Goal: Task Accomplishment & Management: Manage account settings

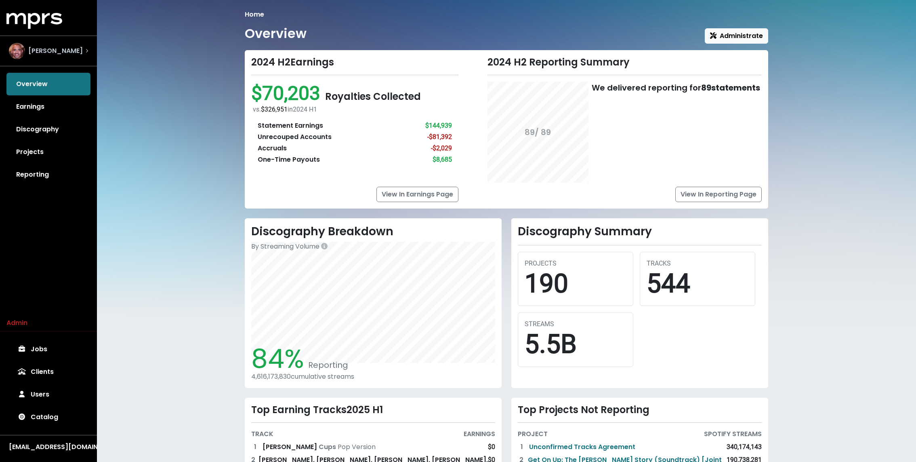
click at [57, 37] on div "[PERSON_NAME]" at bounding box center [48, 50] width 92 height 29
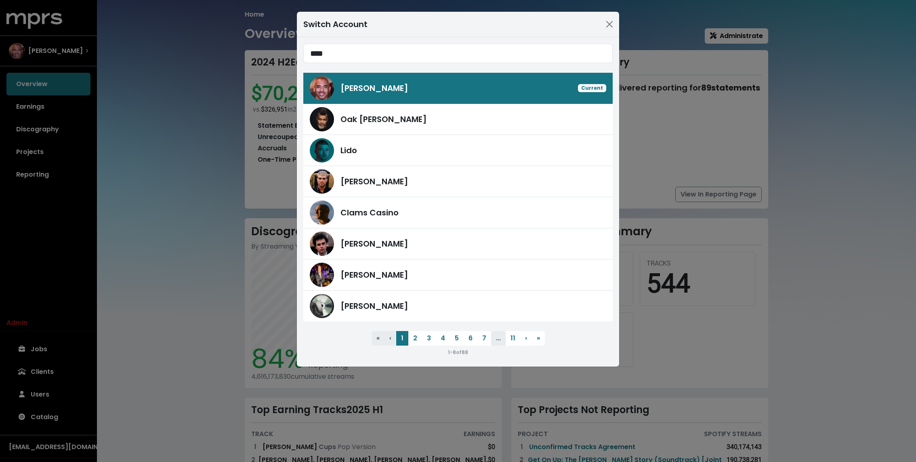
type input "****"
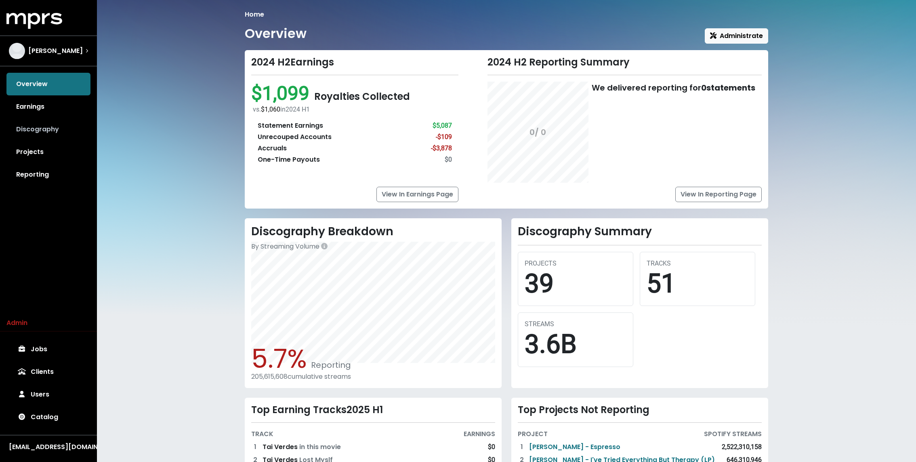
click at [47, 133] on link "Discography" at bounding box center [48, 129] width 84 height 23
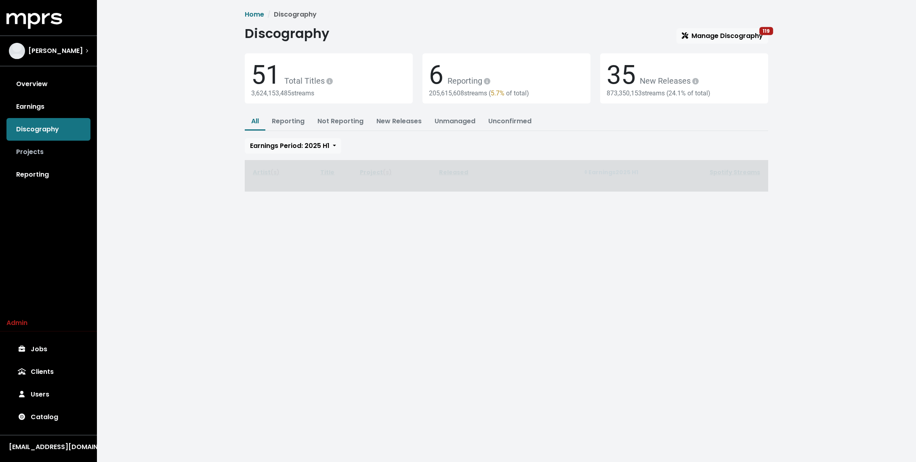
click at [37, 149] on link "Projects" at bounding box center [48, 152] width 84 height 23
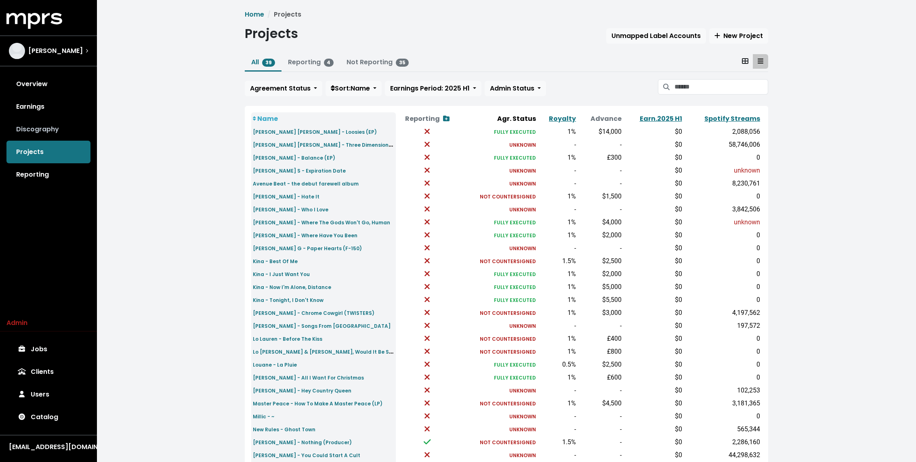
click at [40, 121] on link "Discography" at bounding box center [48, 129] width 84 height 23
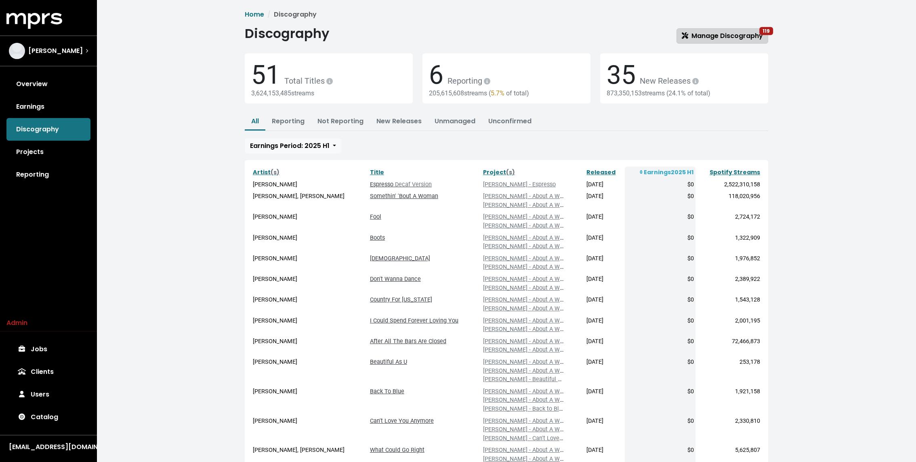
click at [708, 32] on span "Manage Discography 119" at bounding box center [722, 35] width 81 height 9
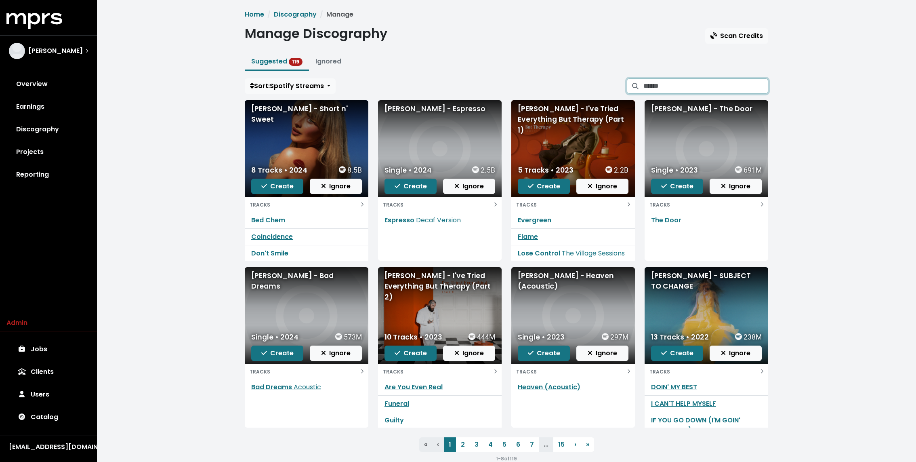
click at [662, 92] on input "Search suggested projects" at bounding box center [706, 85] width 125 height 15
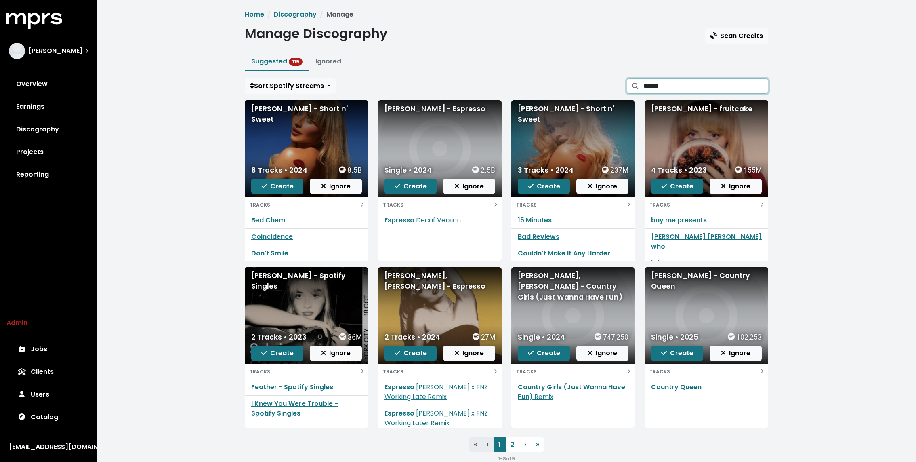
type input "******"
click at [670, 382] on link "Country Queen" at bounding box center [676, 386] width 50 height 9
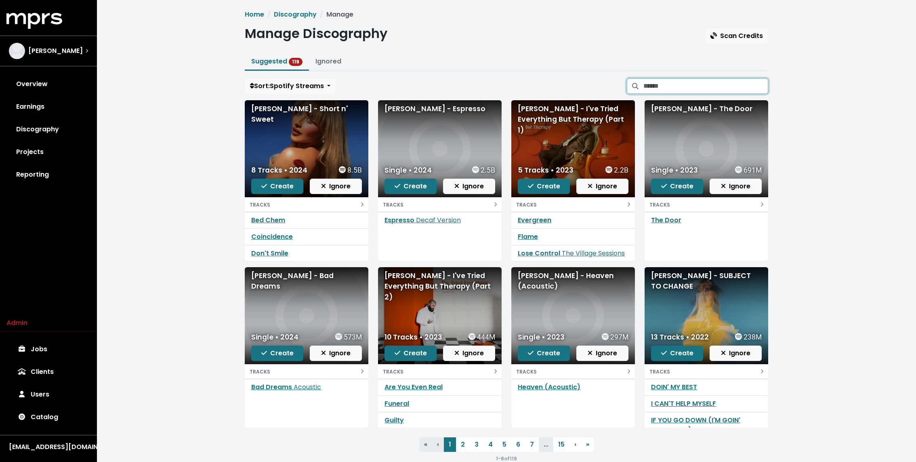
click at [690, 79] on input "Search suggested projects" at bounding box center [706, 85] width 125 height 15
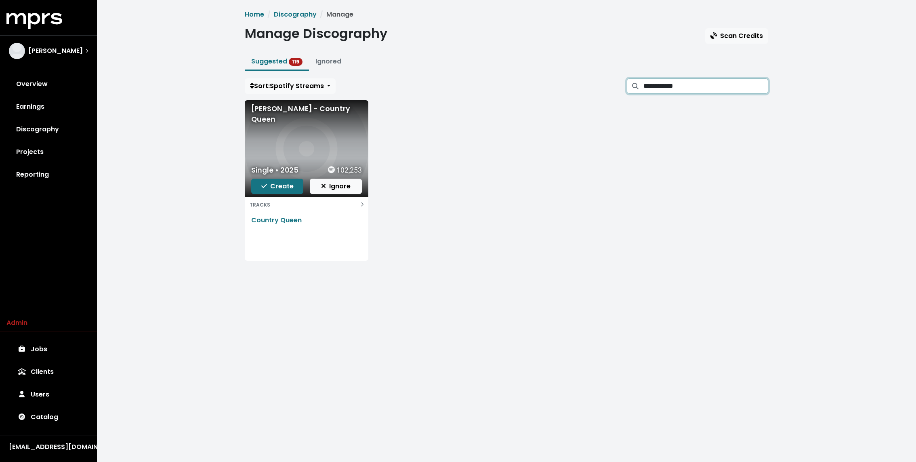
type input "**********"
click at [58, 144] on link "Projects" at bounding box center [48, 152] width 84 height 23
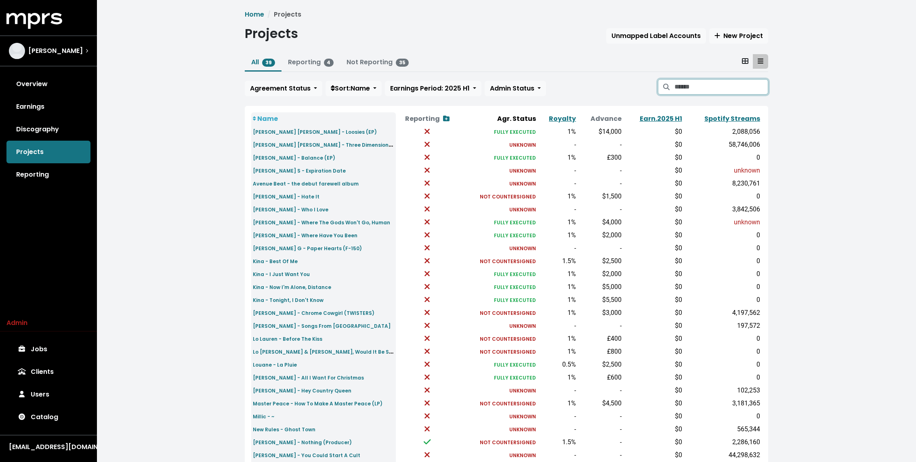
click at [688, 84] on input "Search projects" at bounding box center [722, 86] width 94 height 15
type input "****"
click at [301, 389] on small "[PERSON_NAME] - Hey Country Queen" at bounding box center [302, 390] width 99 height 7
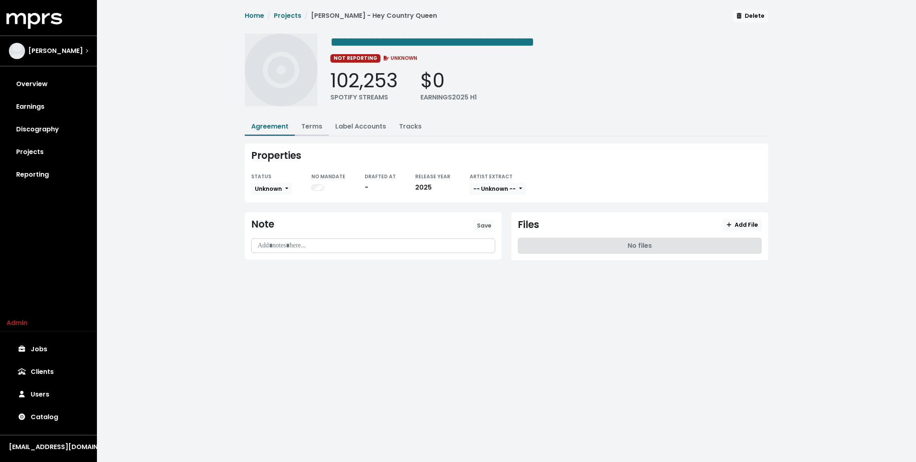
click at [314, 126] on link "Terms" at bounding box center [311, 126] width 21 height 9
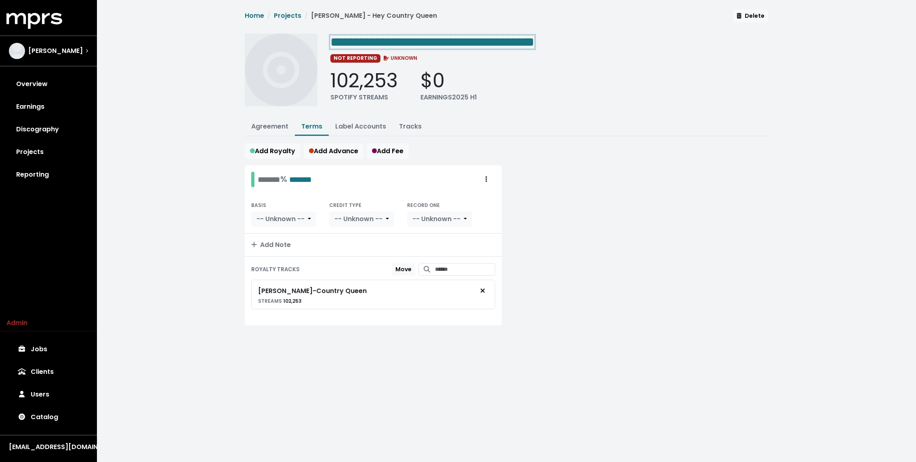
click at [515, 46] on span "**********" at bounding box center [432, 42] width 204 height 13
click at [509, 46] on span "**********" at bounding box center [432, 42] width 204 height 13
click at [259, 120] on button "Agreement" at bounding box center [270, 126] width 50 height 17
click at [259, 119] on button "Agreement" at bounding box center [270, 126] width 50 height 17
click at [482, 41] on span "**********" at bounding box center [421, 42] width 183 height 13
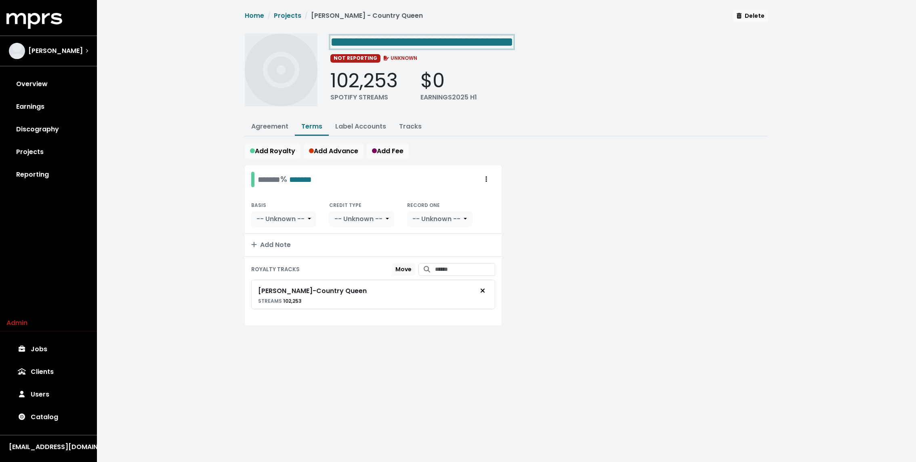
click at [488, 41] on span "**********" at bounding box center [421, 42] width 183 height 13
click at [289, 11] on link "Projects" at bounding box center [287, 15] width 27 height 9
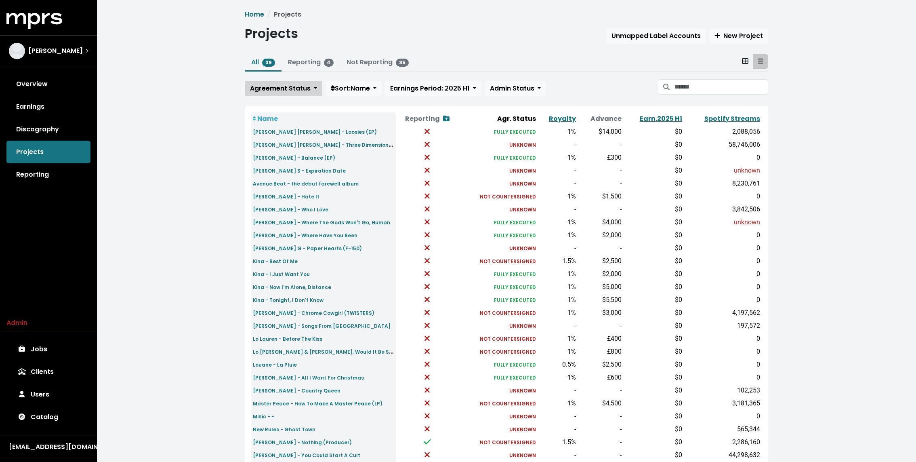
click at [278, 87] on span "Agreement Status" at bounding box center [280, 88] width 61 height 9
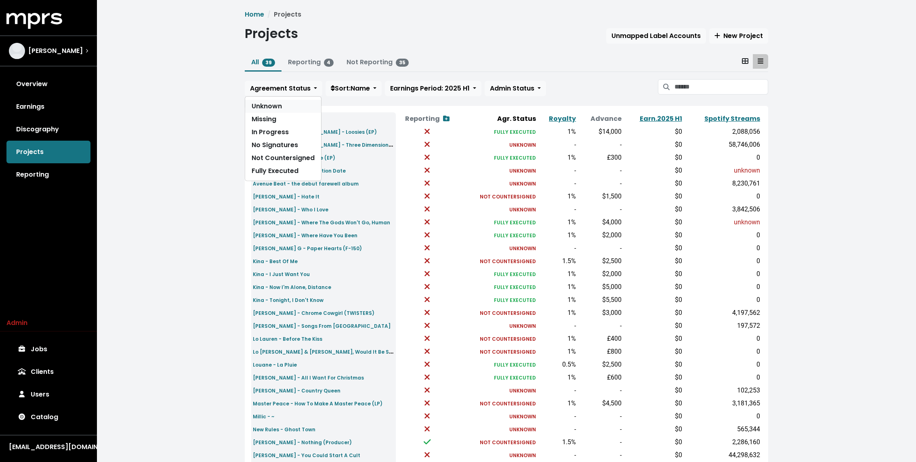
click at [261, 104] on link "Unknown" at bounding box center [283, 106] width 76 height 13
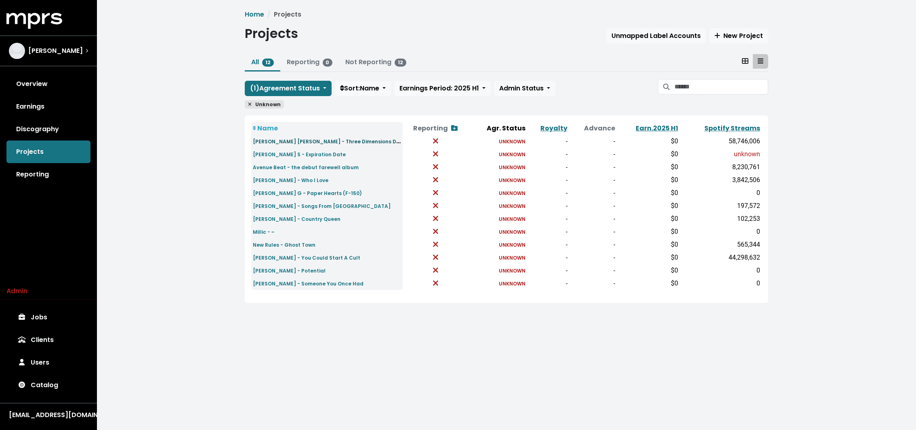
click at [268, 143] on small "[PERSON_NAME] [PERSON_NAME] - Three Dimensions Deep" at bounding box center [330, 141] width 154 height 9
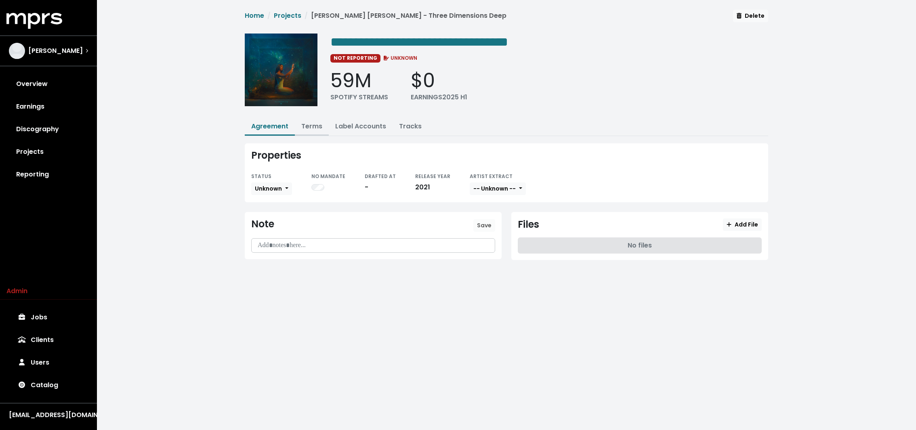
click at [303, 128] on link "Terms" at bounding box center [311, 126] width 21 height 9
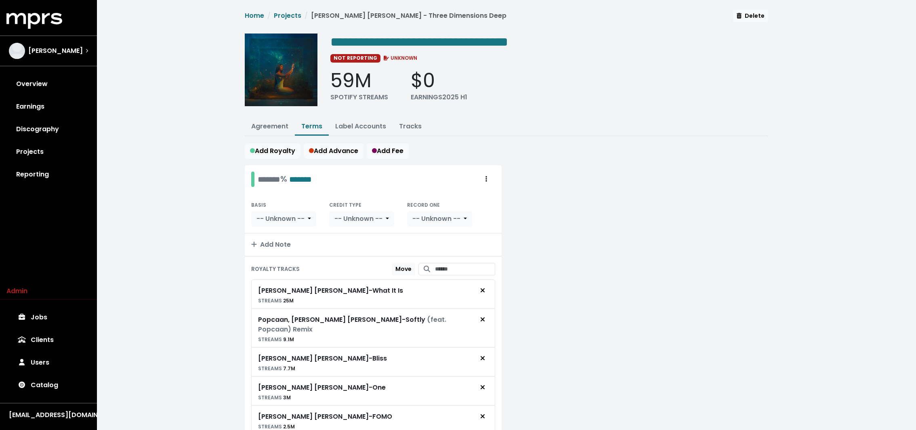
scroll to position [290, 0]
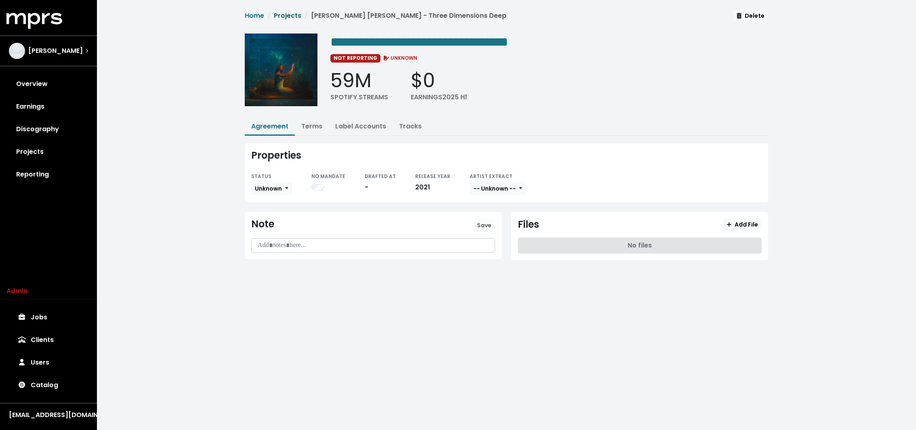
click at [291, 14] on link "Projects" at bounding box center [287, 15] width 27 height 9
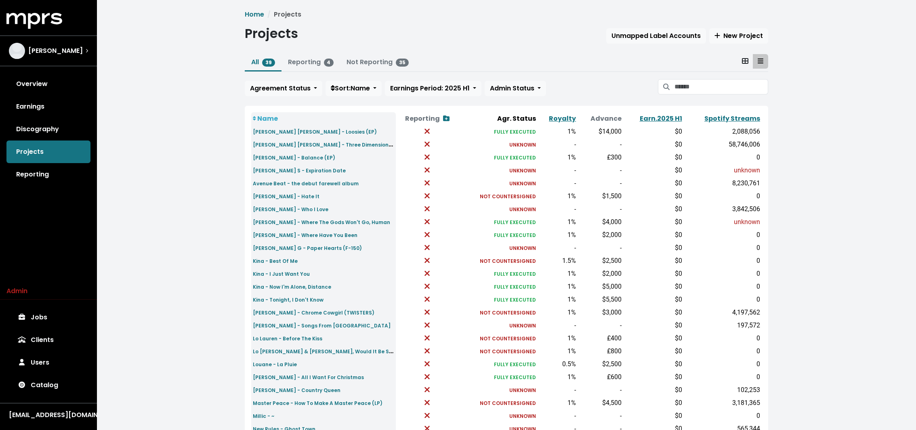
click at [223, 97] on div "Home Projects Projects Unmapped Label Accounts New Project All 39 Reporting 4 N…" at bounding box center [506, 302] width 819 height 604
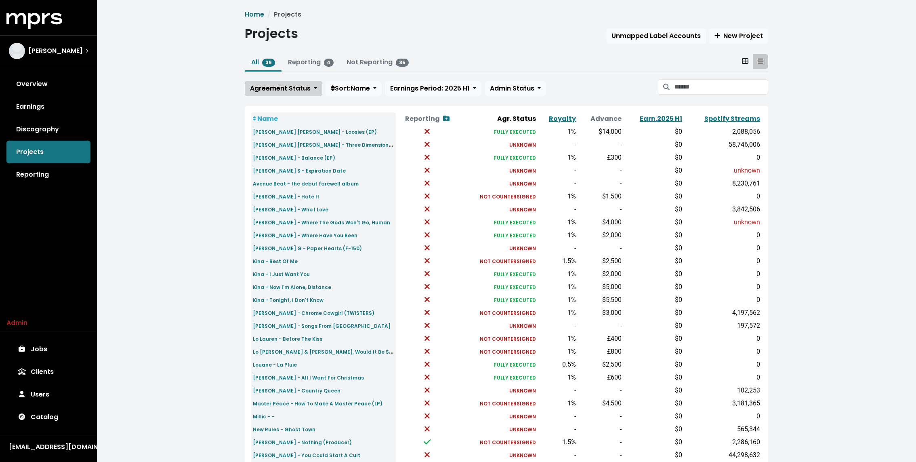
click at [294, 91] on span "Agreement Status" at bounding box center [280, 88] width 61 height 9
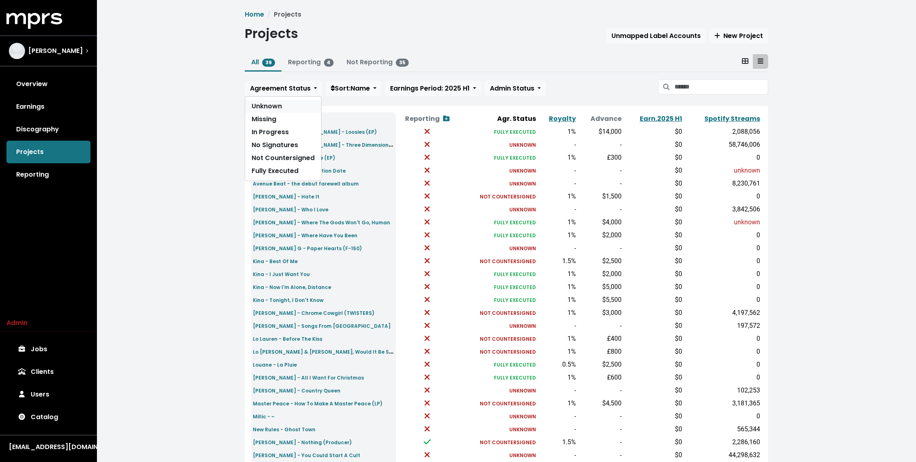
click at [276, 105] on link "Unknown" at bounding box center [283, 106] width 76 height 13
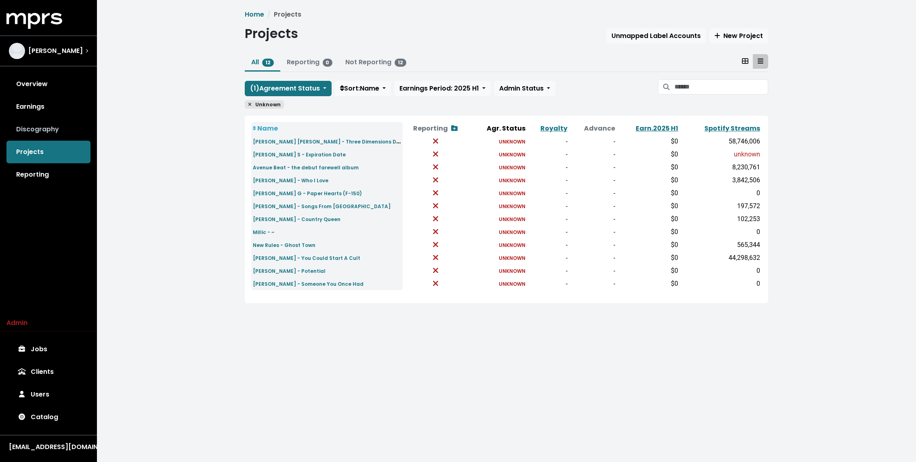
click at [32, 133] on link "Discography" at bounding box center [48, 129] width 84 height 23
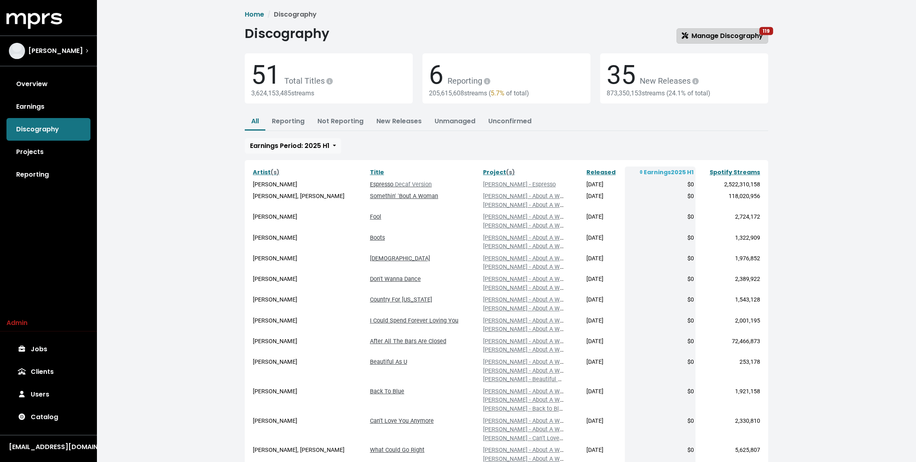
click at [698, 34] on span "Manage Discography 119" at bounding box center [722, 35] width 81 height 9
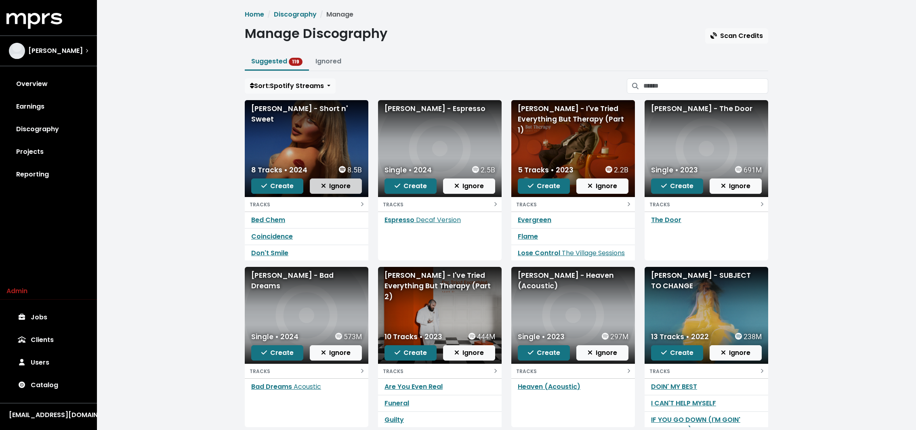
click at [337, 184] on span "Ignore" at bounding box center [335, 185] width 29 height 9
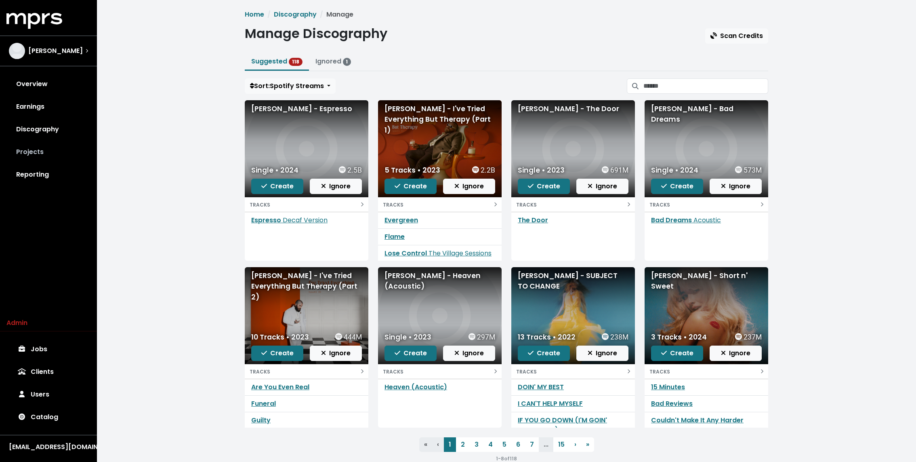
click at [47, 154] on link "Projects" at bounding box center [48, 152] width 84 height 23
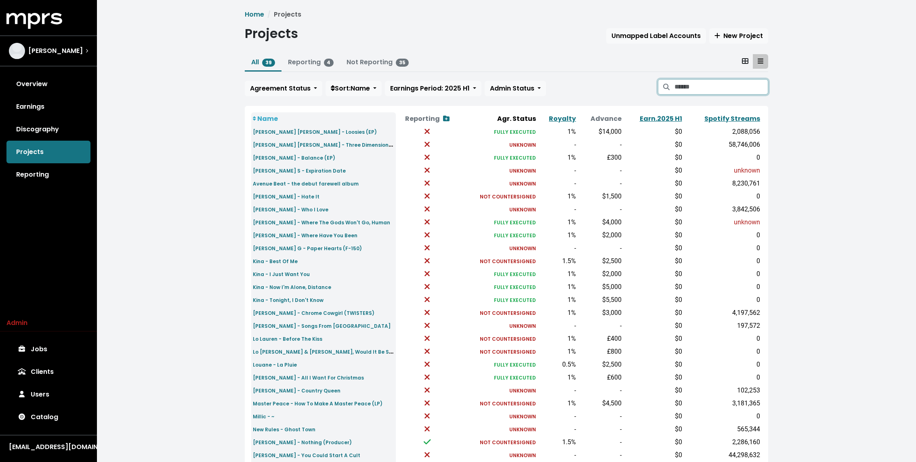
click at [680, 89] on input "Search projects" at bounding box center [722, 86] width 94 height 15
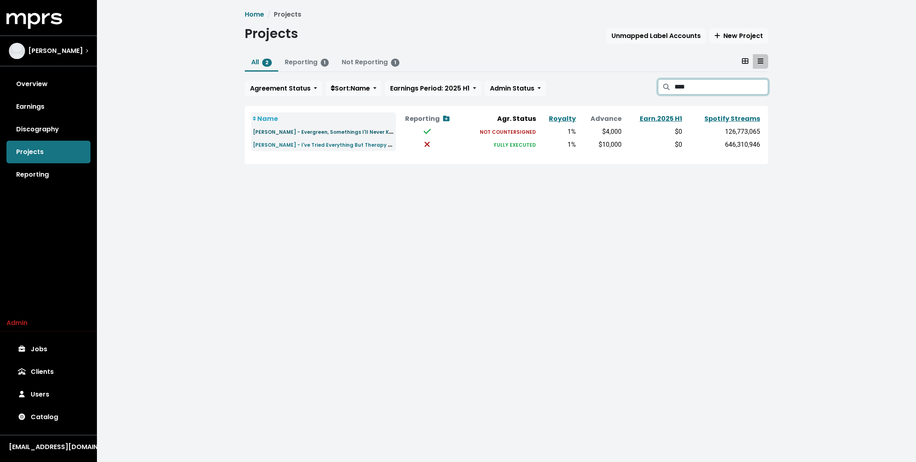
type input "****"
click at [352, 129] on small "[PERSON_NAME] - Evergreen, Somethings I'll Never Know" at bounding box center [326, 131] width 147 height 9
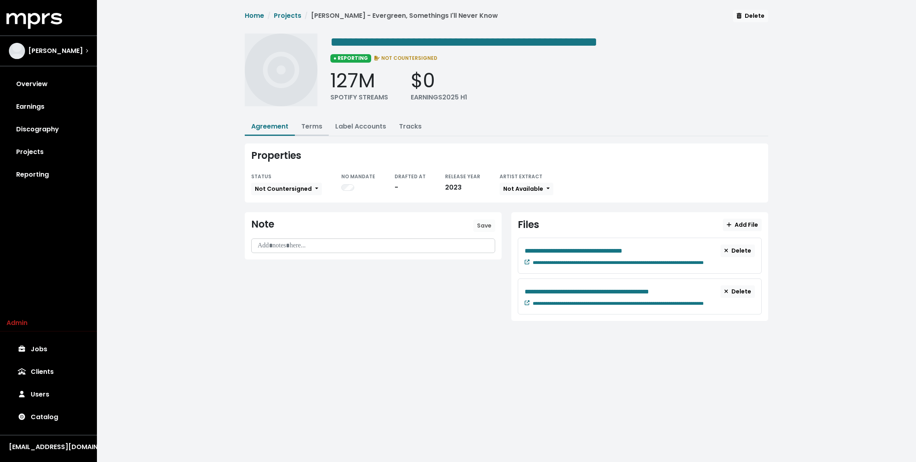
click at [316, 127] on link "Terms" at bounding box center [311, 126] width 21 height 9
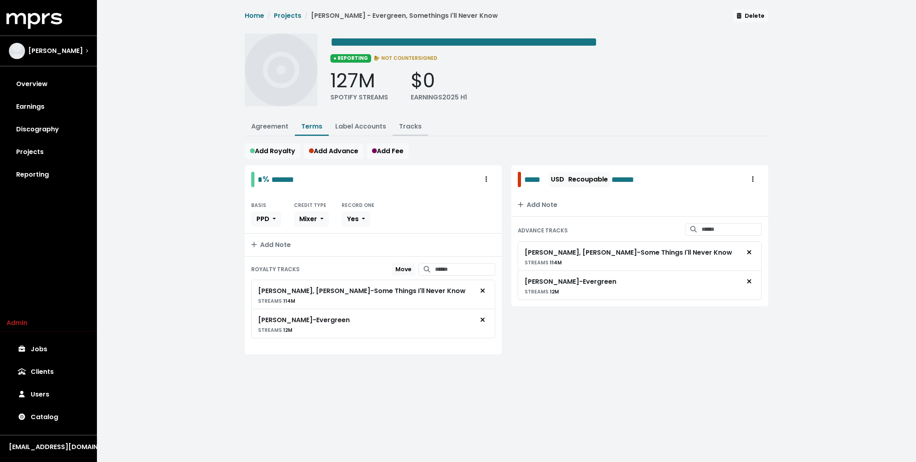
click at [418, 119] on button "Tracks" at bounding box center [411, 126] width 36 height 17
click at [412, 128] on link "Tracks" at bounding box center [410, 126] width 23 height 9
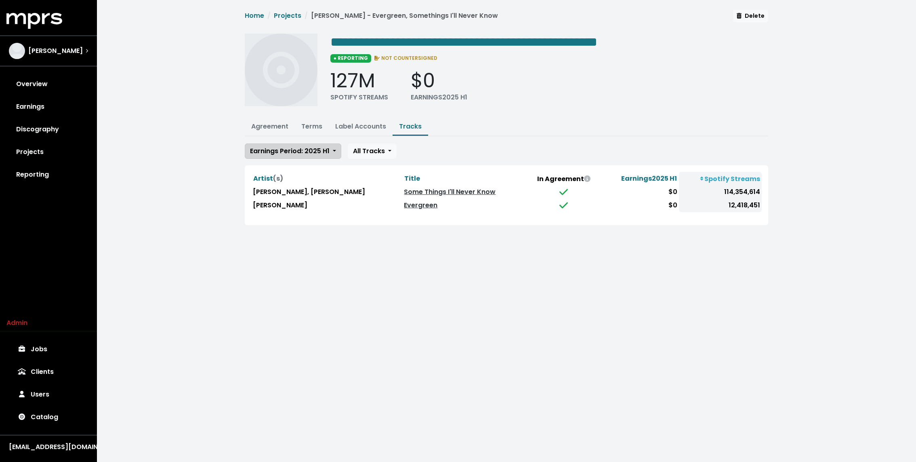
click at [309, 144] on button "Earnings Period: 2025 H1" at bounding box center [293, 150] width 97 height 15
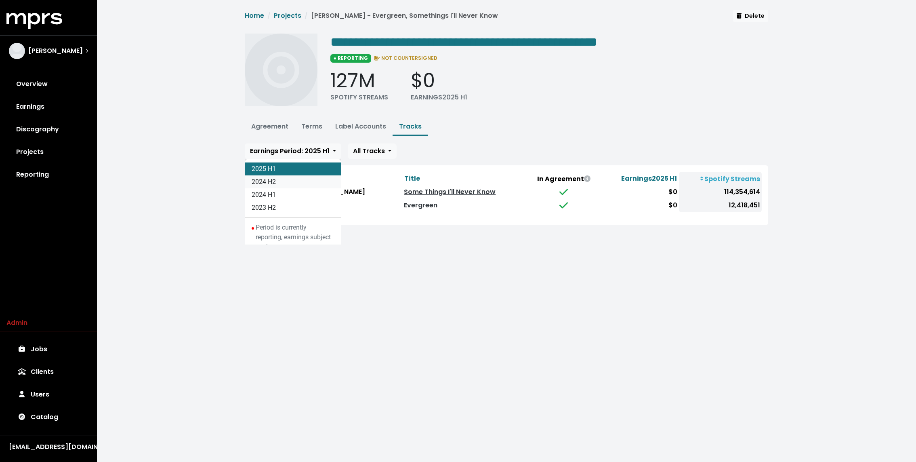
click at [297, 182] on link "2024 H2" at bounding box center [293, 181] width 96 height 13
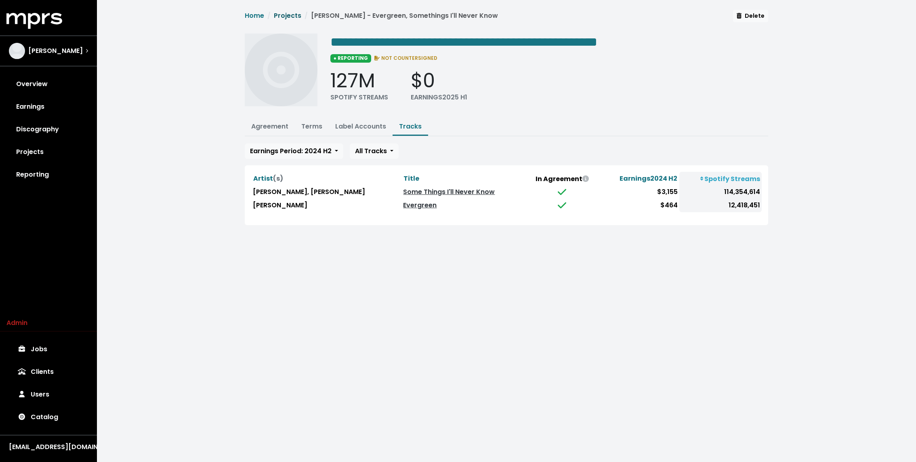
click at [288, 11] on link "Projects" at bounding box center [287, 15] width 27 height 9
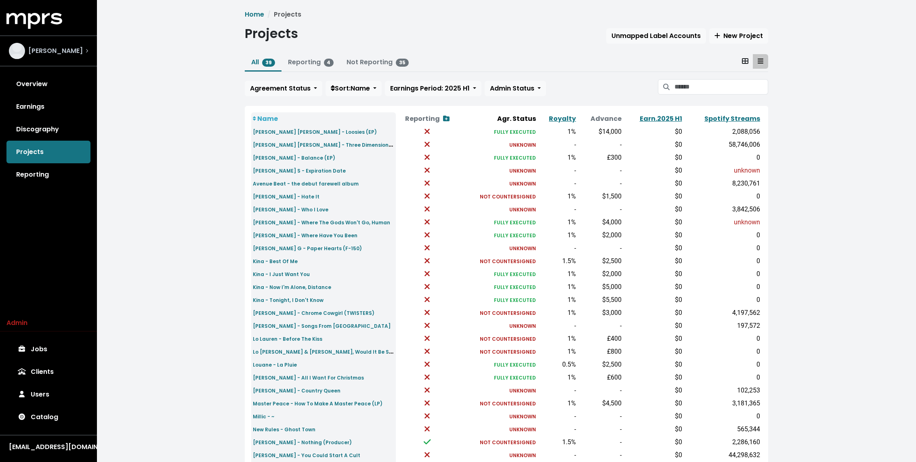
click at [55, 55] on span "[PERSON_NAME]" at bounding box center [55, 51] width 55 height 10
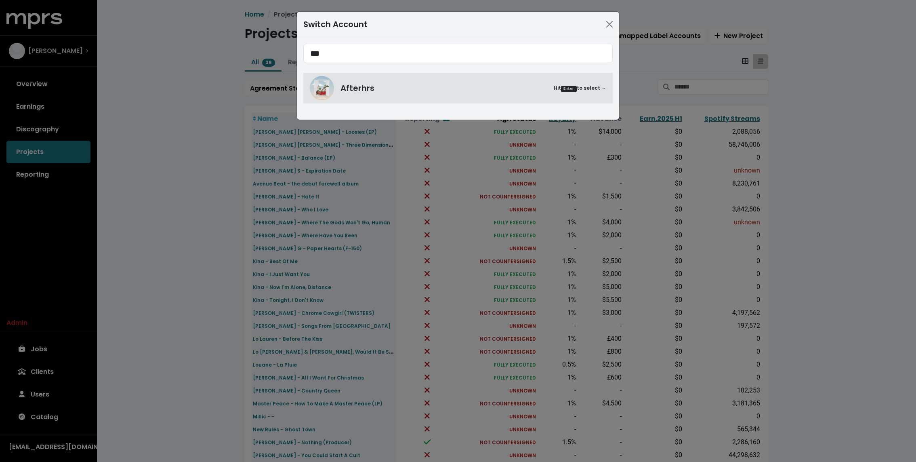
type input "***"
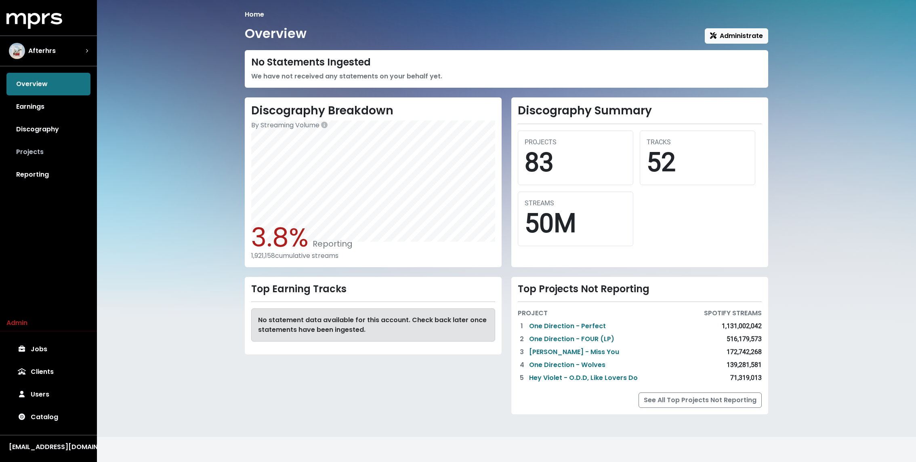
click at [35, 151] on link "Projects" at bounding box center [48, 152] width 84 height 23
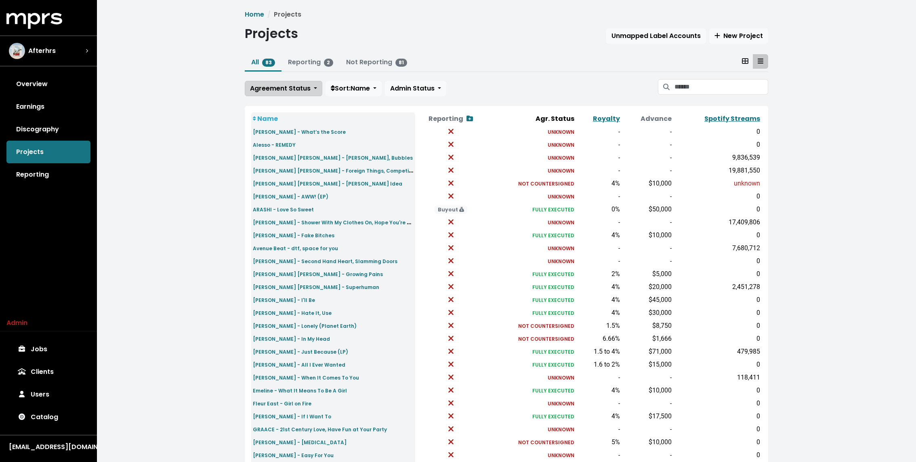
click at [286, 90] on span "Agreement Status" at bounding box center [280, 88] width 61 height 9
click at [278, 100] on link "Unknown" at bounding box center [283, 106] width 76 height 13
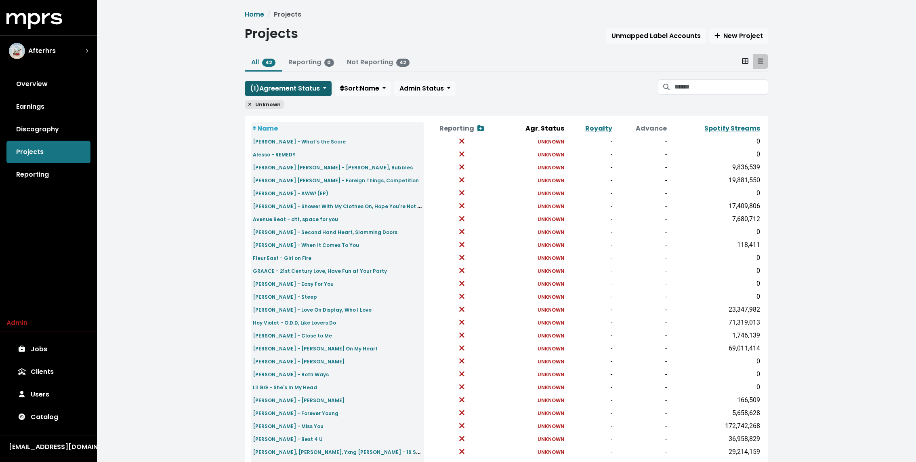
click at [267, 91] on span "( 1 ) Agreement Status" at bounding box center [285, 88] width 70 height 9
click at [267, 103] on link "Missing" at bounding box center [283, 106] width 76 height 13
click at [248, 105] on icon at bounding box center [249, 104] width 3 height 3
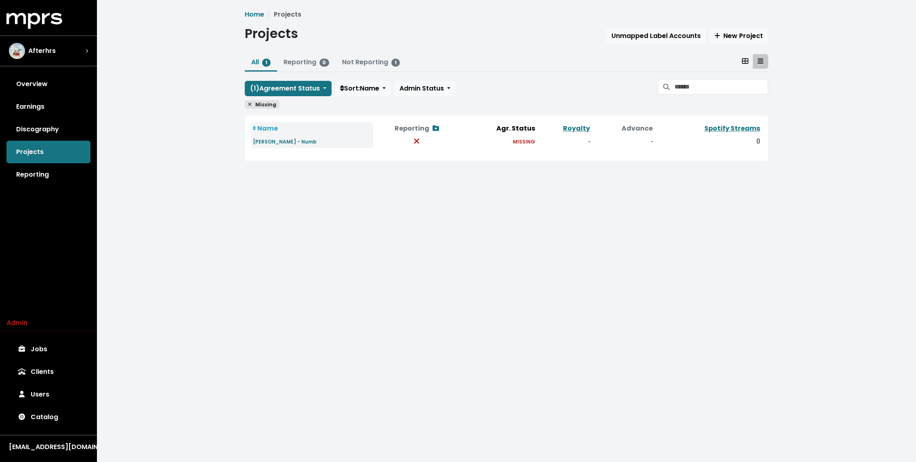
click at [208, 101] on div "Home Projects Projects Unmapped Label Accounts New Project All 1 Reporting 0 No…" at bounding box center [506, 91] width 819 height 183
click at [278, 87] on span "( 1 ) Agreement Status" at bounding box center [285, 88] width 70 height 9
click at [272, 100] on link "Unknown" at bounding box center [283, 106] width 76 height 13
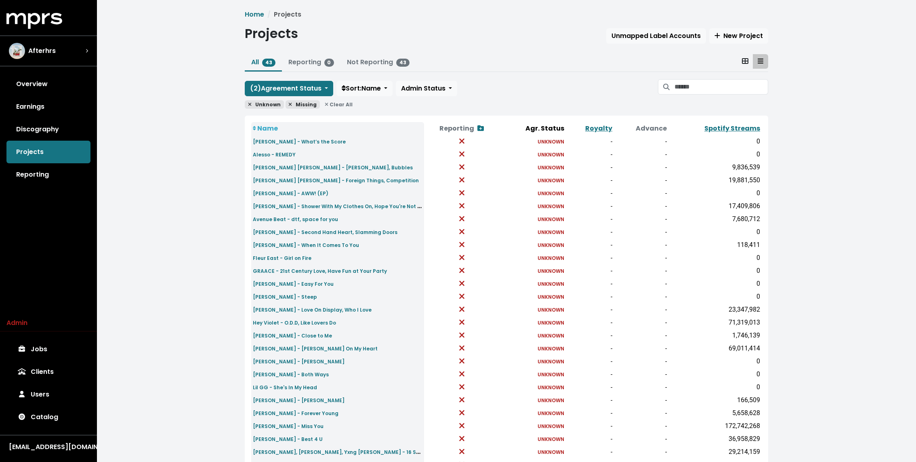
click at [289, 105] on icon at bounding box center [290, 104] width 4 height 5
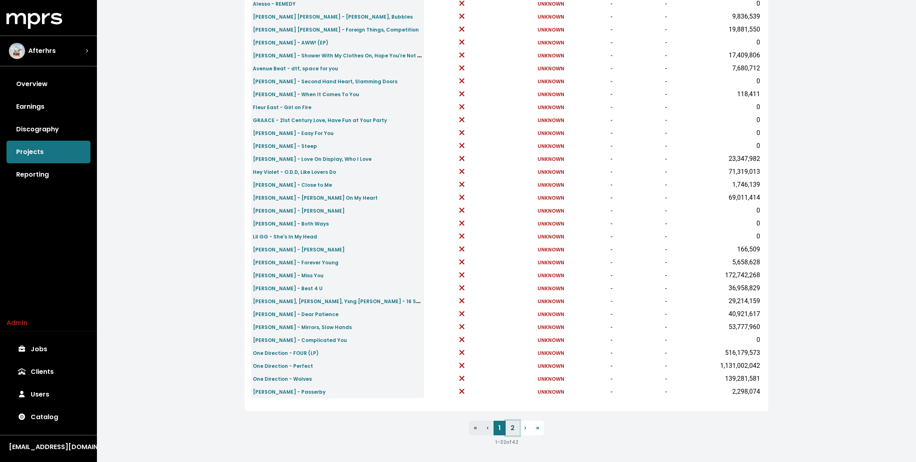
click at [512, 426] on link "2" at bounding box center [513, 428] width 14 height 15
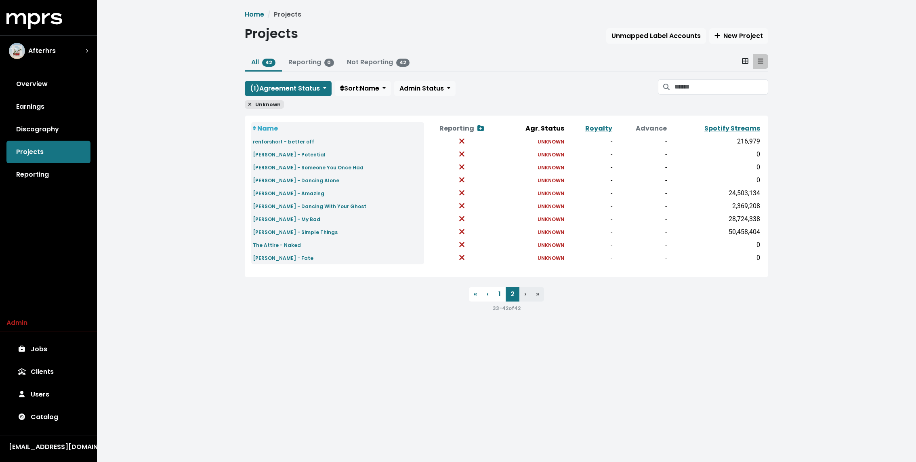
click at [271, 250] on td "The Attire - Naked" at bounding box center [337, 244] width 173 height 13
click at [269, 257] on small "Tommy Newport - Fate" at bounding box center [283, 258] width 61 height 7
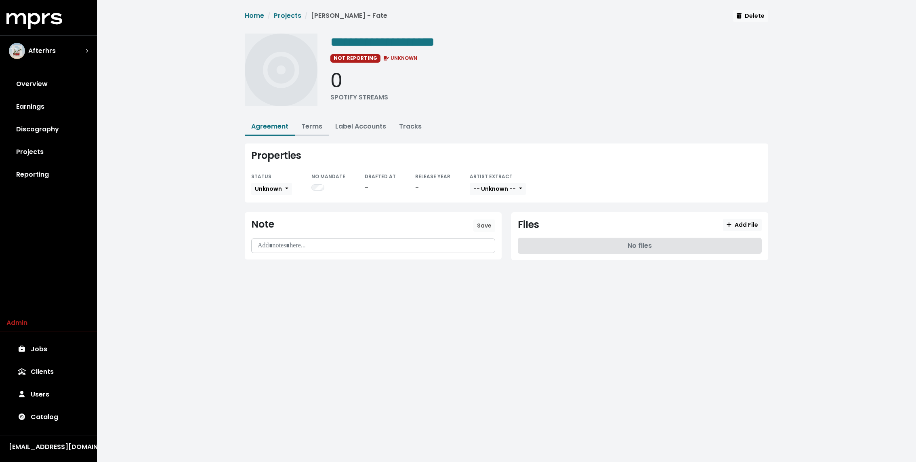
click at [308, 128] on link "Terms" at bounding box center [311, 126] width 21 height 9
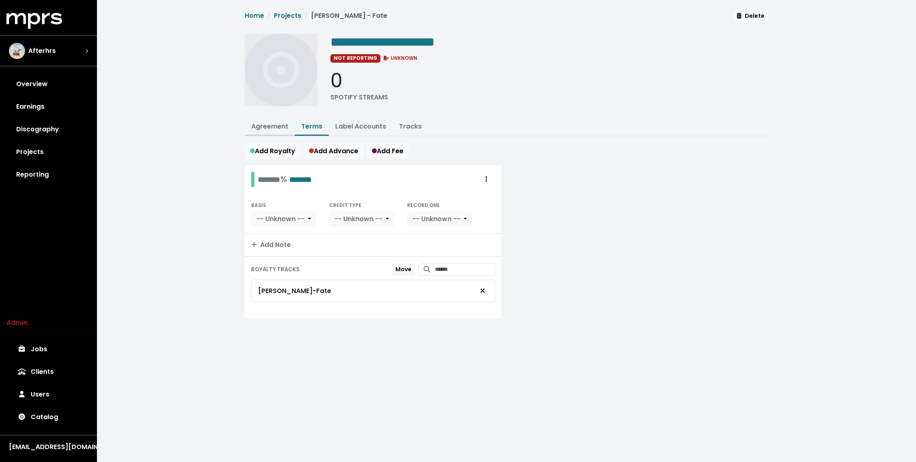
click at [284, 122] on link "Agreement" at bounding box center [269, 126] width 37 height 9
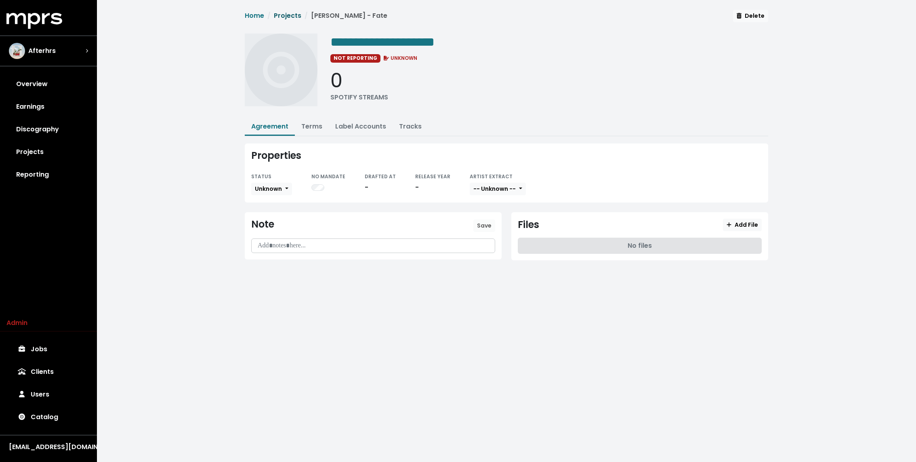
click at [289, 11] on link "Projects" at bounding box center [287, 15] width 27 height 9
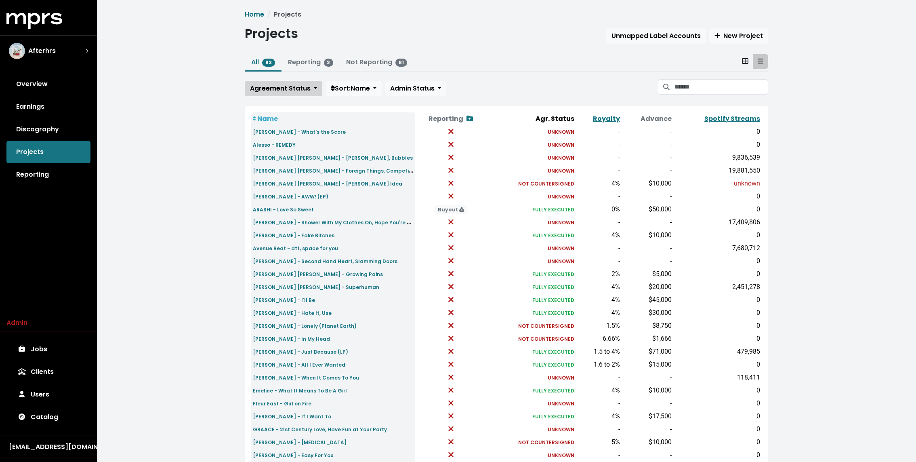
click at [298, 89] on span "Agreement Status" at bounding box center [280, 88] width 61 height 9
click at [277, 107] on link "Unknown" at bounding box center [283, 106] width 76 height 13
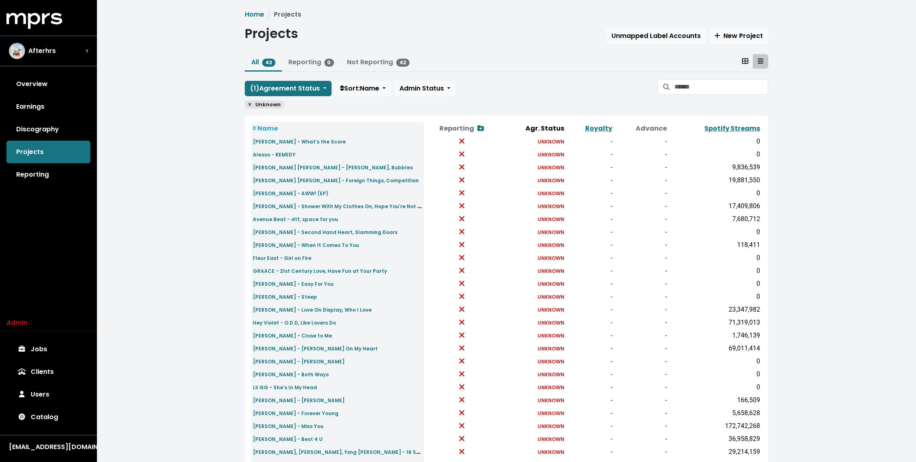
click at [192, 206] on div "Home Projects Projects Unmapped Label Accounts New Project All 42 Reporting 0 N…" at bounding box center [506, 306] width 819 height 613
click at [715, 128] on link "Spotify Streams" at bounding box center [733, 128] width 56 height 9
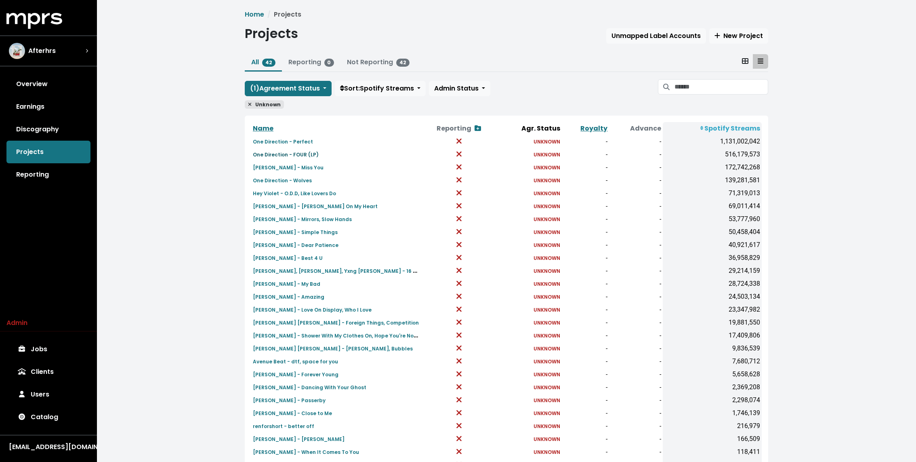
click at [277, 154] on small "One Direction - FOUR (LP)" at bounding box center [286, 154] width 66 height 7
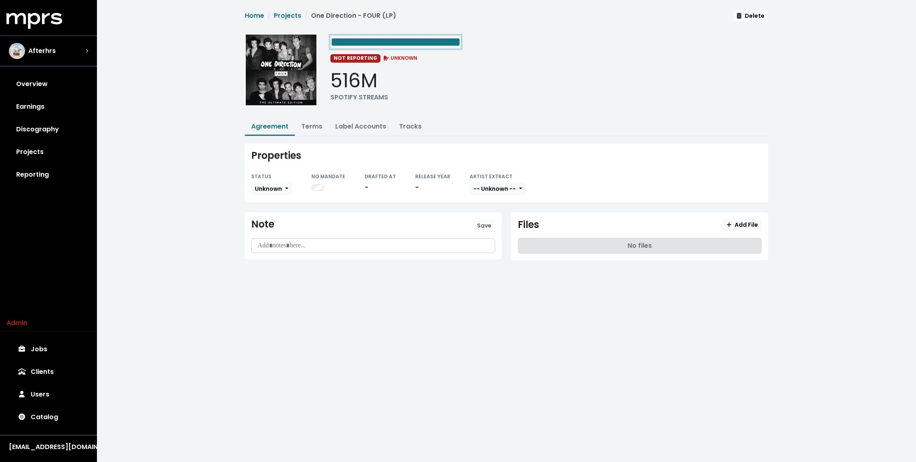
click at [423, 30] on span "**********" at bounding box center [507, 61] width 524 height 102
click at [438, 39] on span "**********" at bounding box center [395, 42] width 130 height 13
click at [310, 130] on button "Terms" at bounding box center [312, 126] width 34 height 17
click at [319, 127] on link "Terms" at bounding box center [311, 126] width 21 height 9
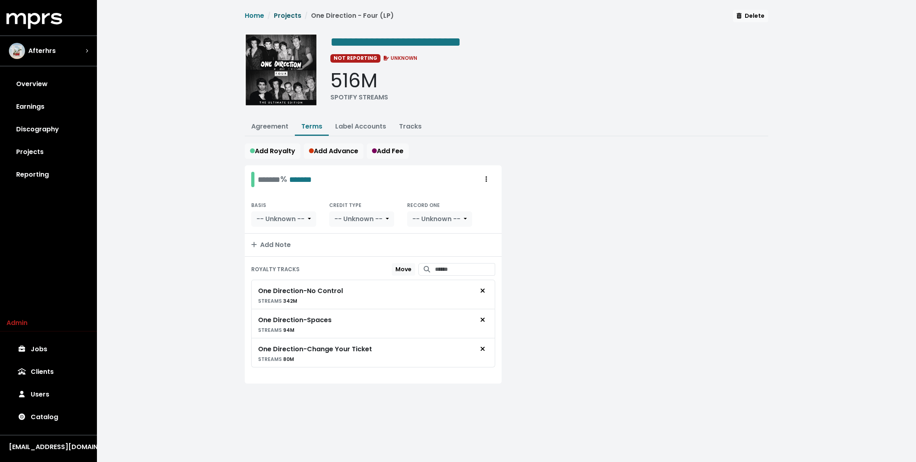
click at [278, 17] on link "Projects" at bounding box center [287, 15] width 27 height 9
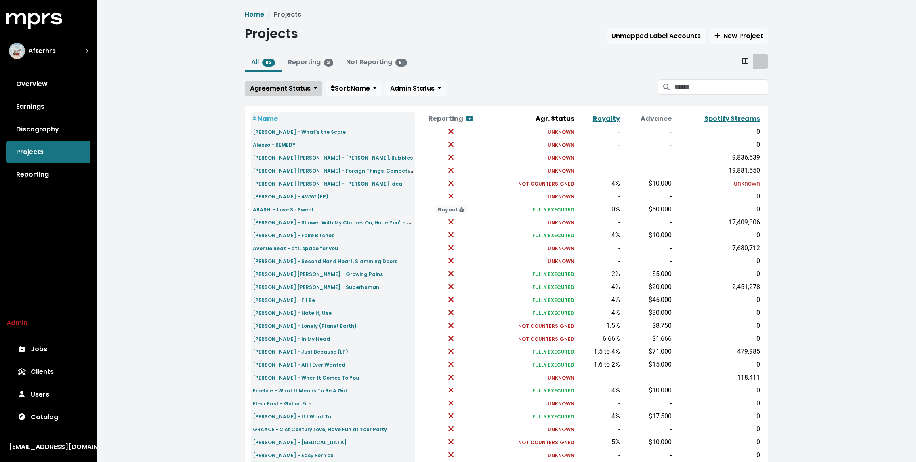
click at [283, 89] on span "Agreement Status" at bounding box center [280, 88] width 61 height 9
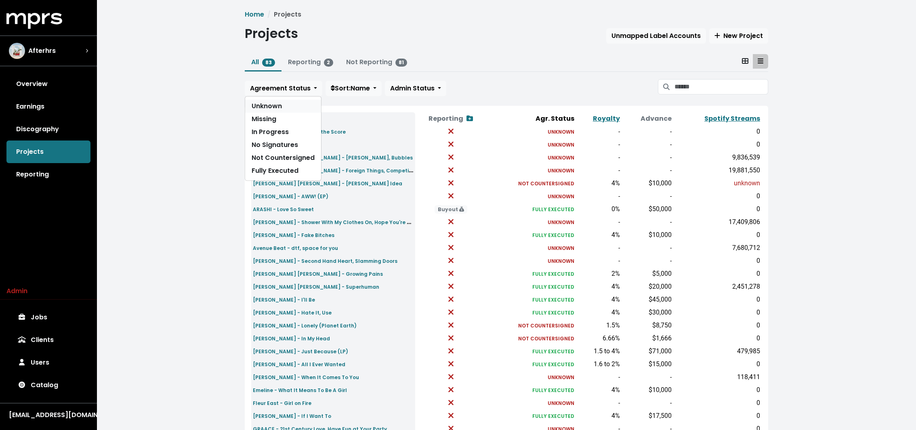
click at [269, 102] on link "Unknown" at bounding box center [283, 106] width 76 height 13
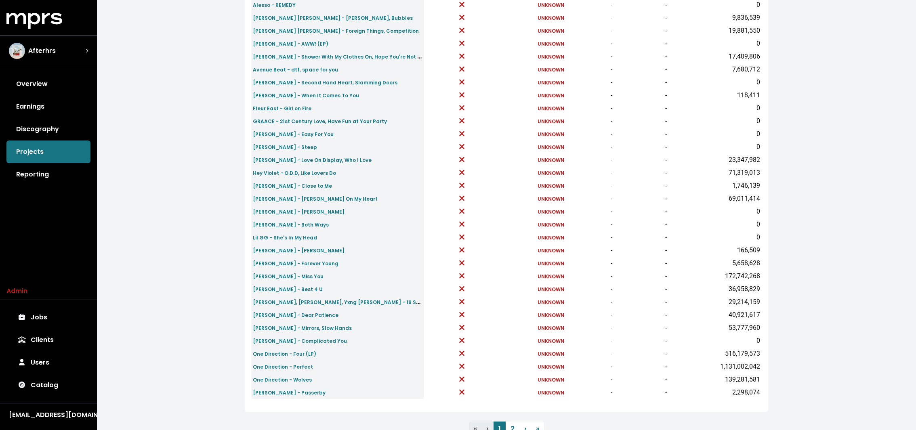
scroll to position [167, 0]
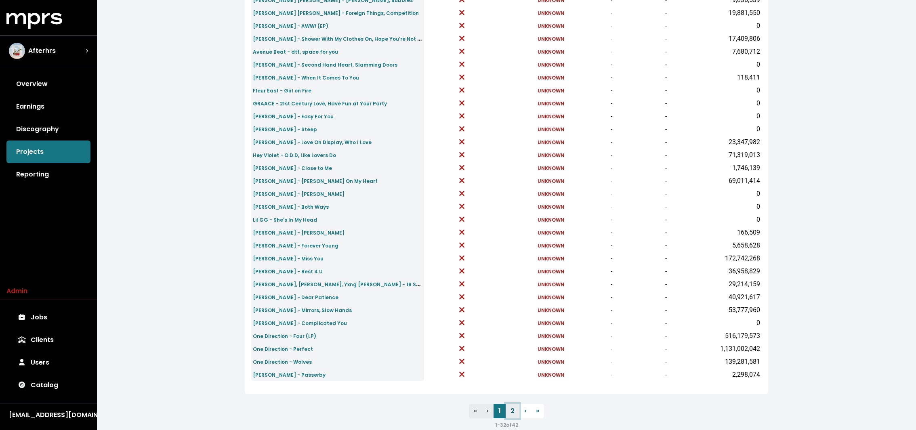
click at [514, 411] on link "2" at bounding box center [513, 411] width 14 height 15
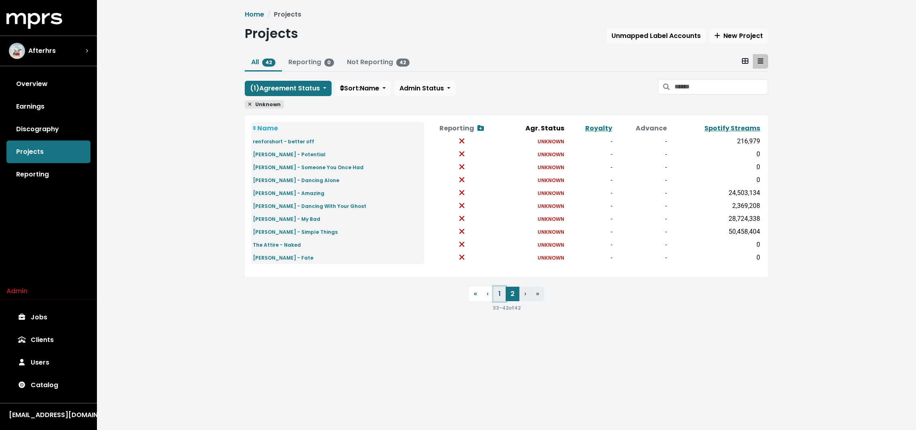
click at [499, 295] on link "1" at bounding box center [500, 294] width 12 height 15
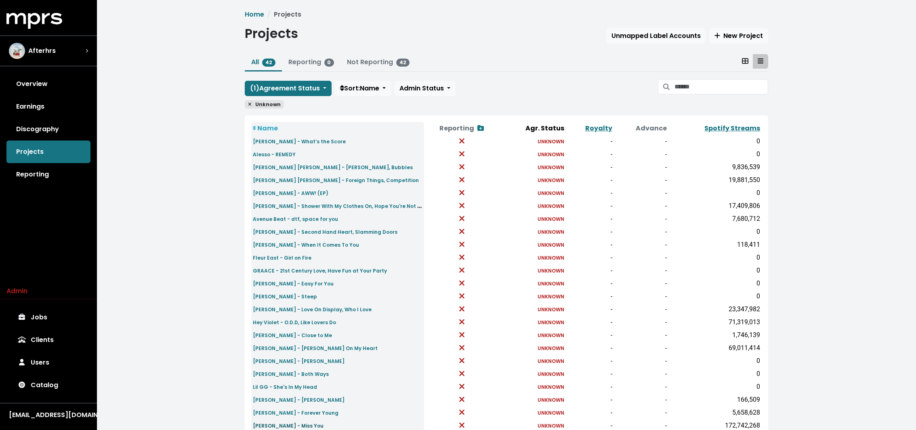
scroll to position [182, 0]
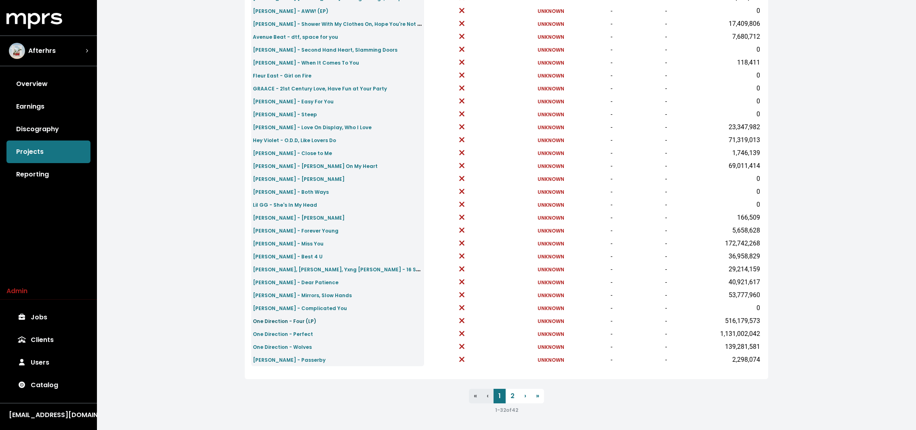
click at [293, 319] on small "One Direction - Four (LP)" at bounding box center [284, 321] width 63 height 7
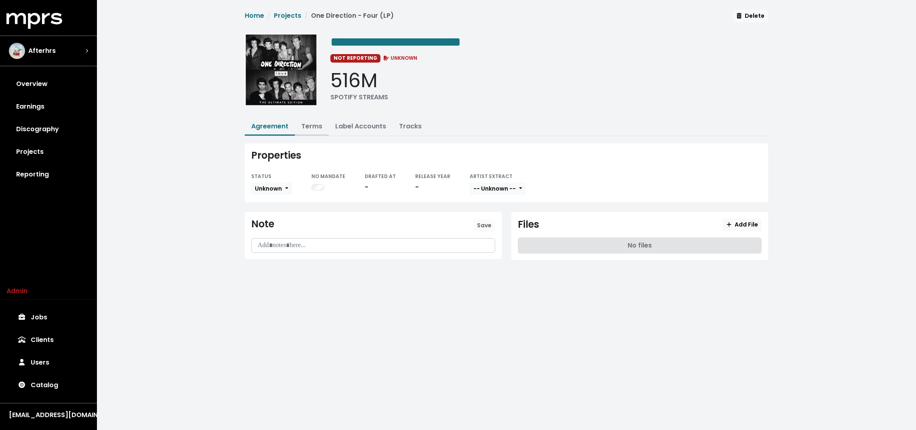
click at [308, 123] on link "Terms" at bounding box center [311, 126] width 21 height 9
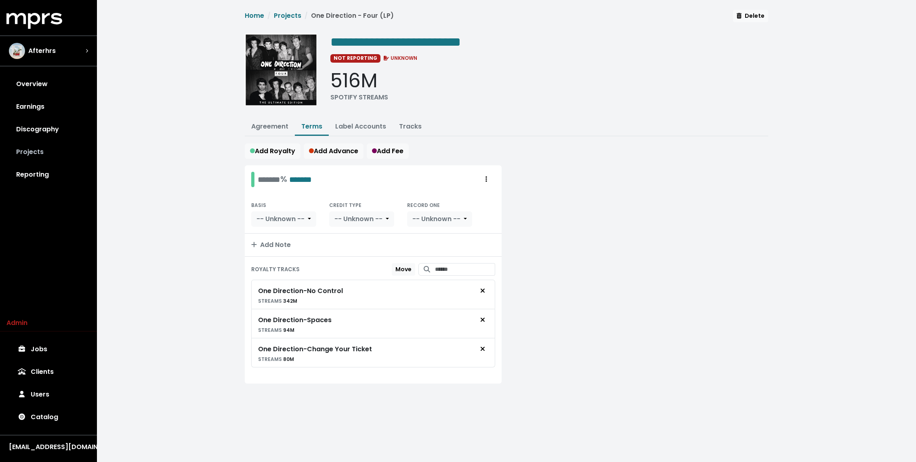
click at [48, 148] on link "Projects" at bounding box center [48, 152] width 84 height 23
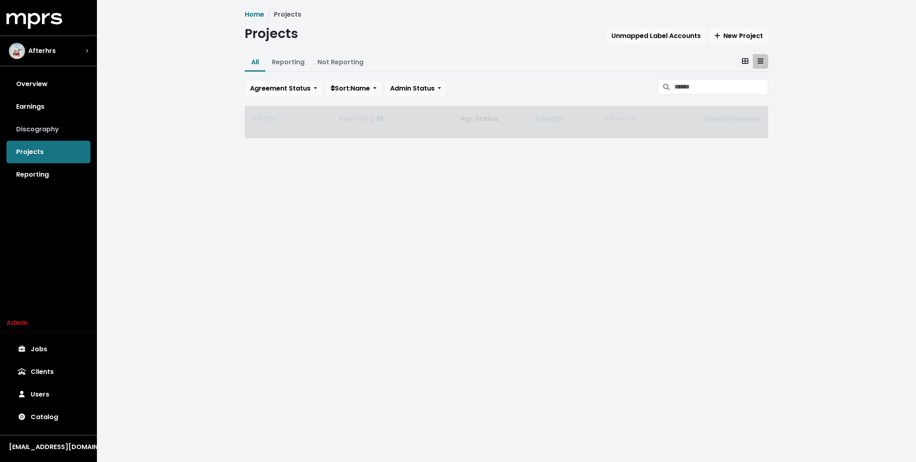
click at [49, 133] on link "Discography" at bounding box center [48, 129] width 84 height 23
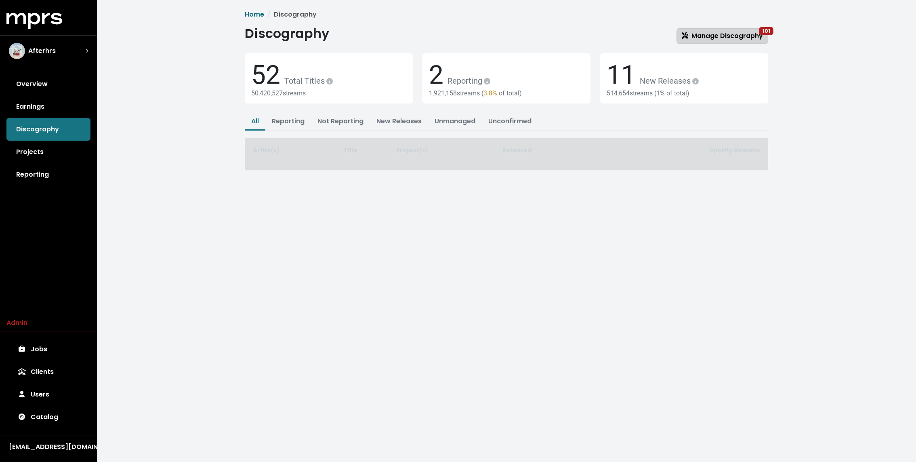
click at [711, 36] on span "Manage Discography 101" at bounding box center [722, 35] width 81 height 9
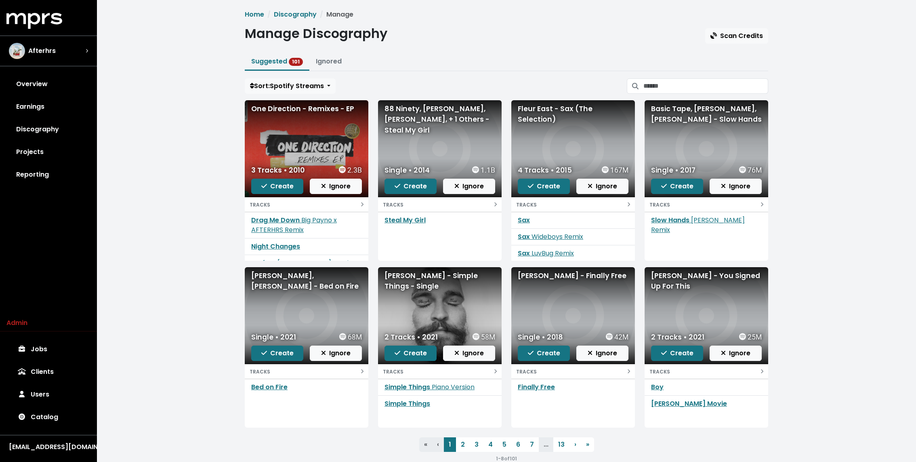
click at [144, 172] on div "Home Discography Manage Manage Discography Scan Credits Suggested 101 Ignored S…" at bounding box center [506, 239] width 819 height 479
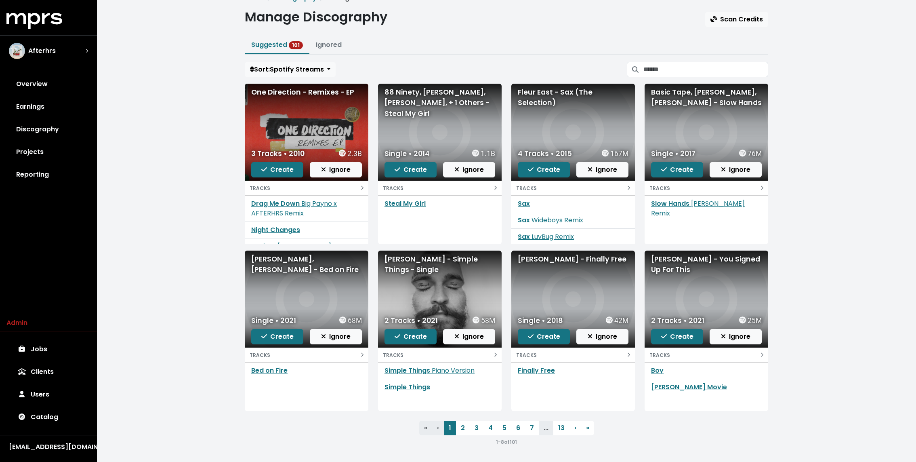
click at [510, 364] on div "Niall Horan - Finally Free Single • 2018 42M Create Ignore TRACKS Finally Free" at bounding box center [573, 330] width 133 height 160
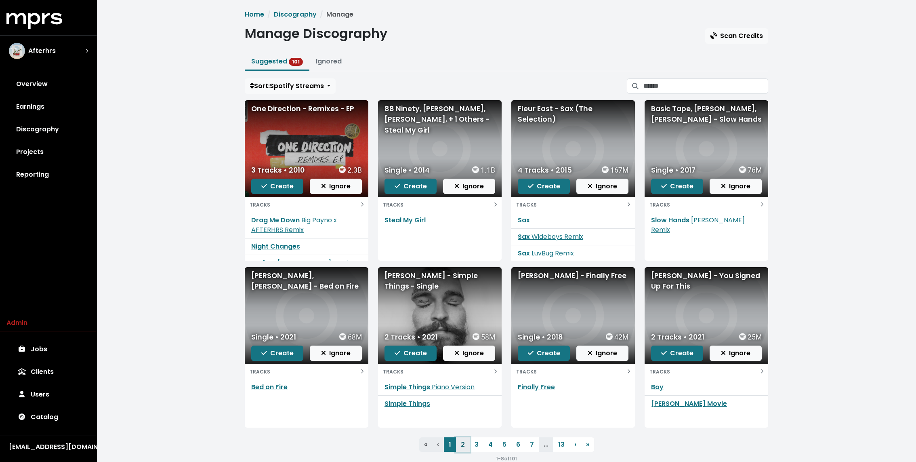
click at [467, 442] on link "2" at bounding box center [463, 444] width 14 height 15
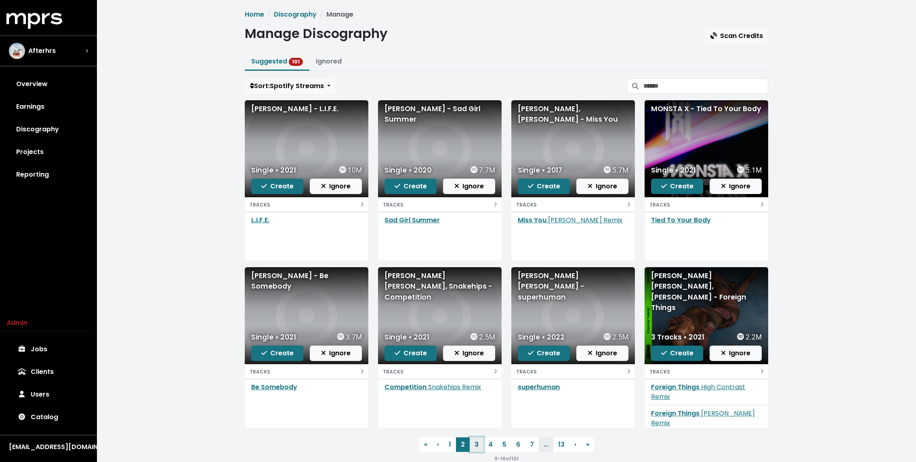
click at [476, 443] on link "3" at bounding box center [477, 444] width 14 height 15
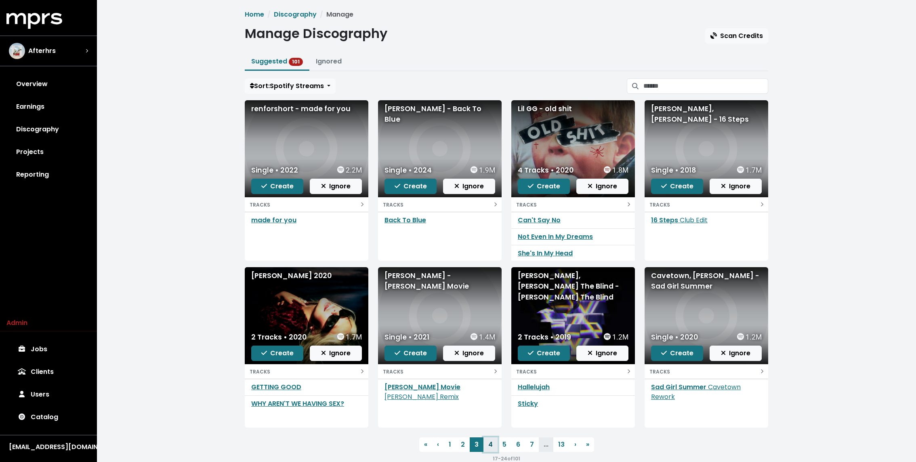
click at [491, 441] on link "4" at bounding box center [491, 444] width 14 height 15
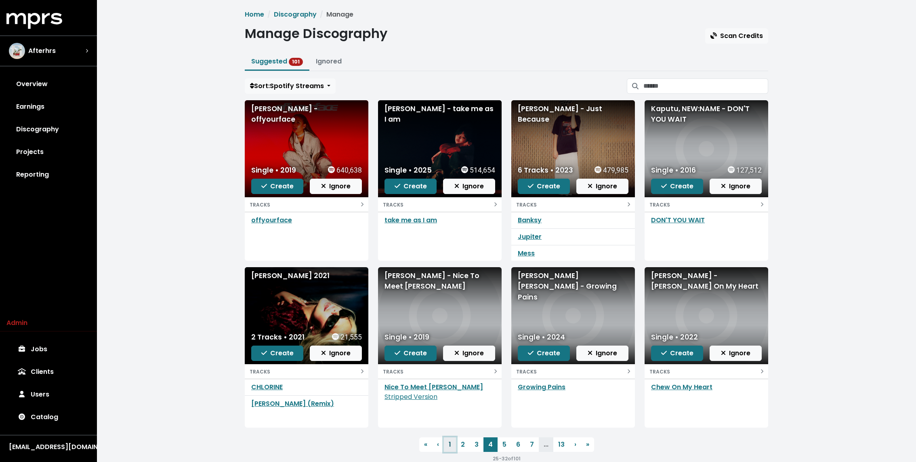
click at [449, 444] on link "1" at bounding box center [450, 444] width 12 height 15
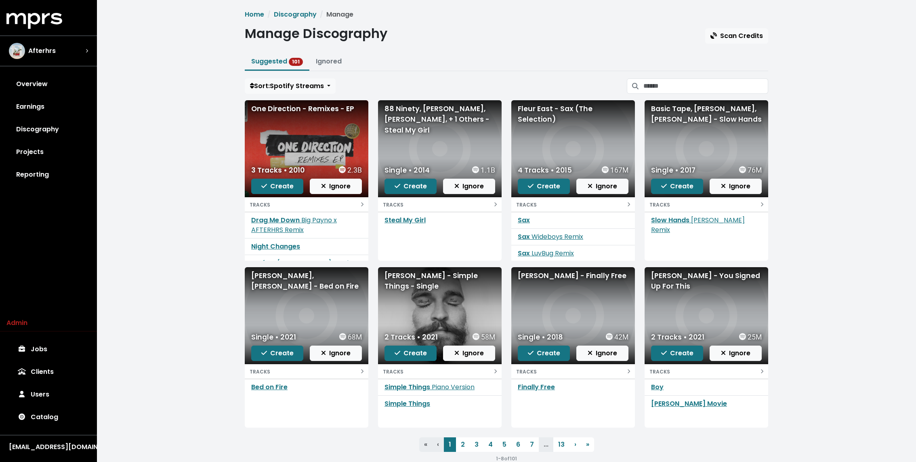
click at [141, 196] on div "Home Discography Manage Manage Discography Scan Credits Suggested 101 Ignored S…" at bounding box center [506, 239] width 819 height 479
click at [54, 152] on link "Projects" at bounding box center [48, 152] width 84 height 23
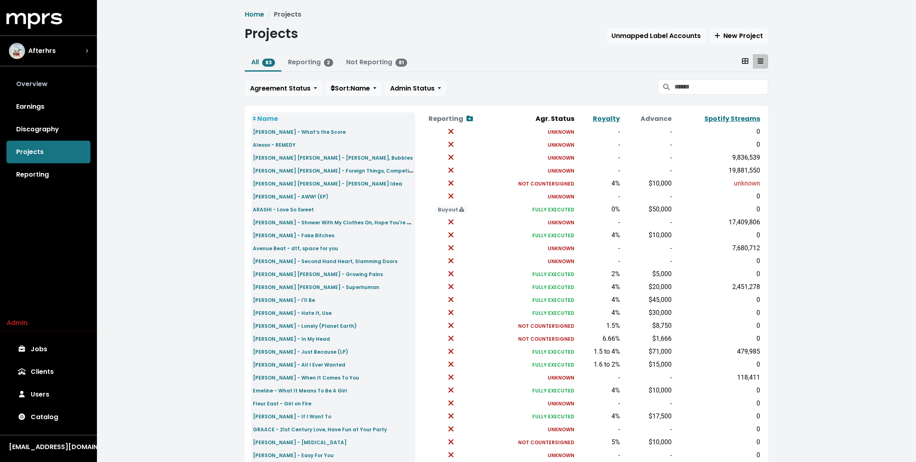
click at [42, 83] on link "Overview" at bounding box center [48, 84] width 84 height 23
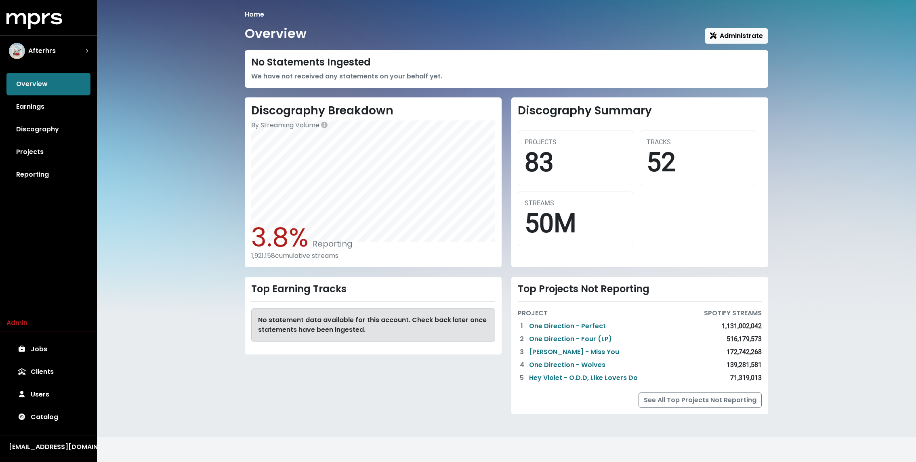
click at [107, 76] on div "Home Overview Administrate No Statements Ingested We have not received any stat…" at bounding box center [506, 218] width 819 height 437
